Goal: Find specific page/section: Find specific page/section

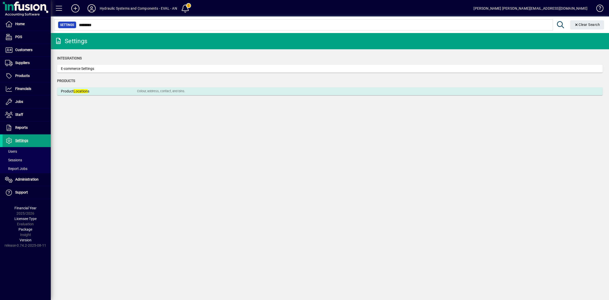
type input "********"
click at [145, 90] on div "Colour, address, contact, and bins." at bounding box center [161, 91] width 48 height 5
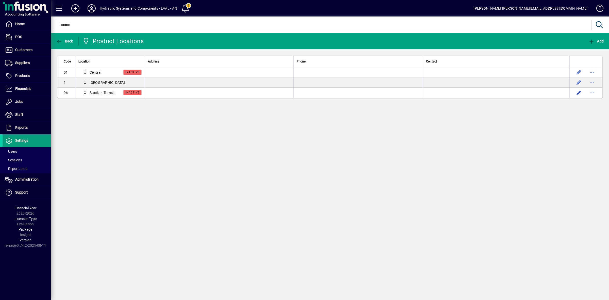
click at [92, 8] on icon at bounding box center [92, 8] width 10 height 8
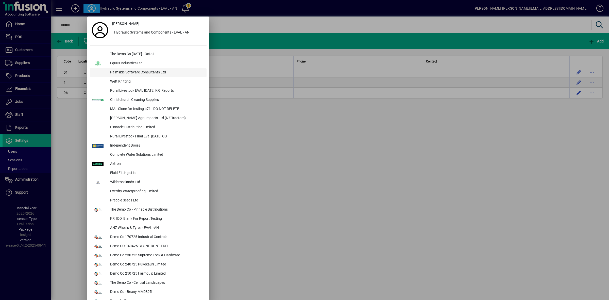
click at [130, 75] on div "Palmside Software Consultants Ltd" at bounding box center [156, 72] width 101 height 9
